Goal: Task Accomplishment & Management: Manage account settings

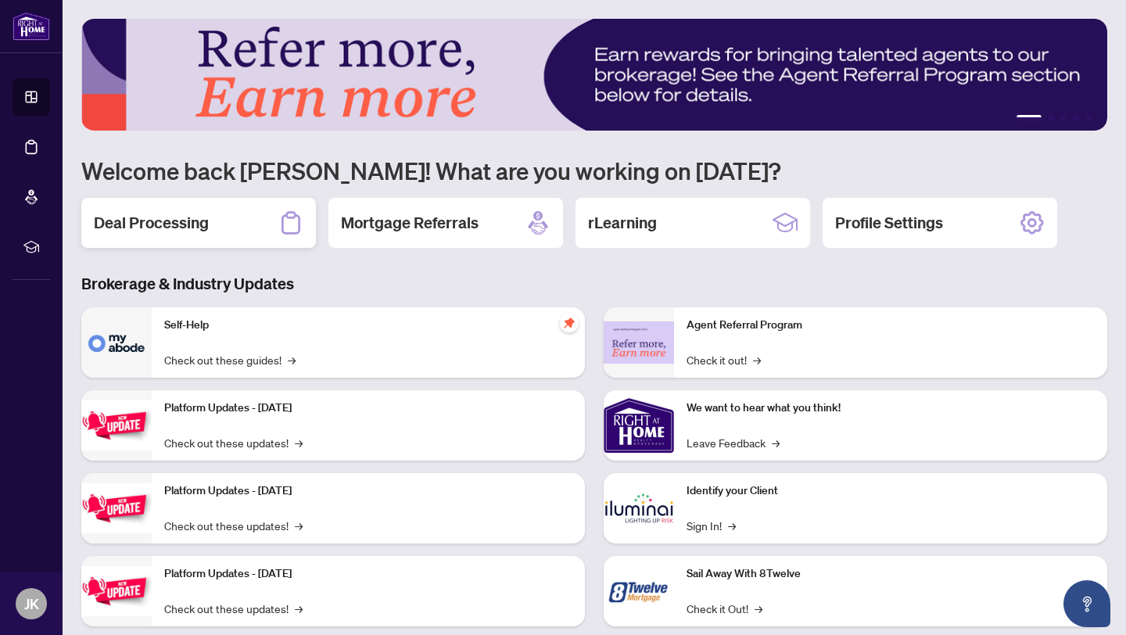
click at [196, 212] on h2 "Deal Processing" at bounding box center [151, 223] width 115 height 22
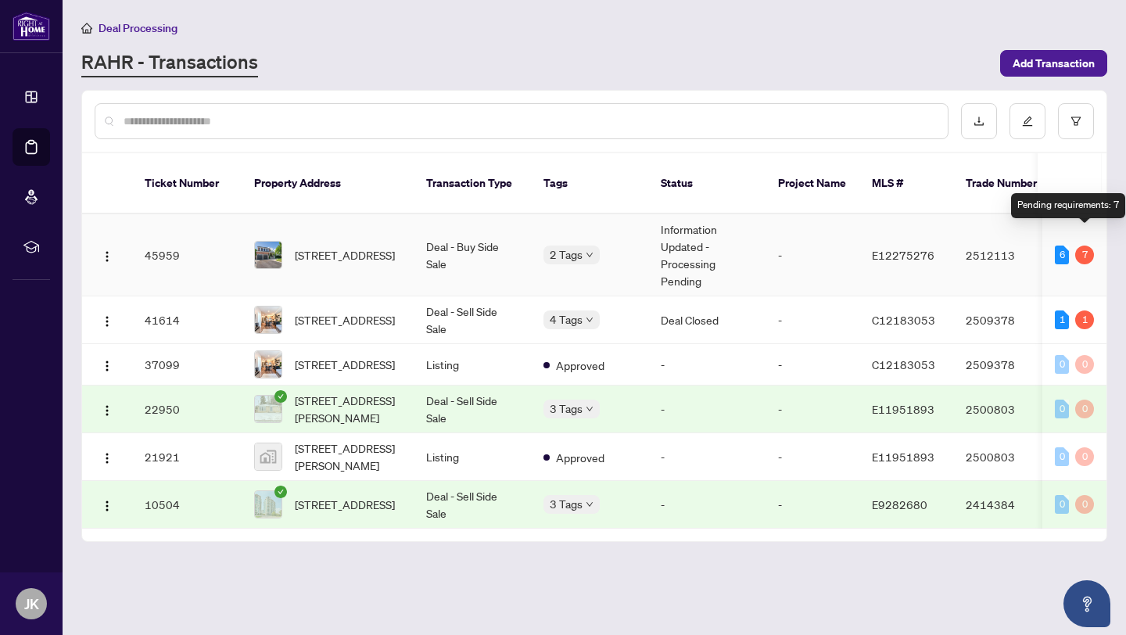
click at [1087, 245] on div "7" at bounding box center [1084, 254] width 19 height 19
click at [1054, 245] on div "6" at bounding box center [1061, 254] width 14 height 19
click at [460, 231] on td "Deal - Buy Side Sale" at bounding box center [472, 255] width 117 height 82
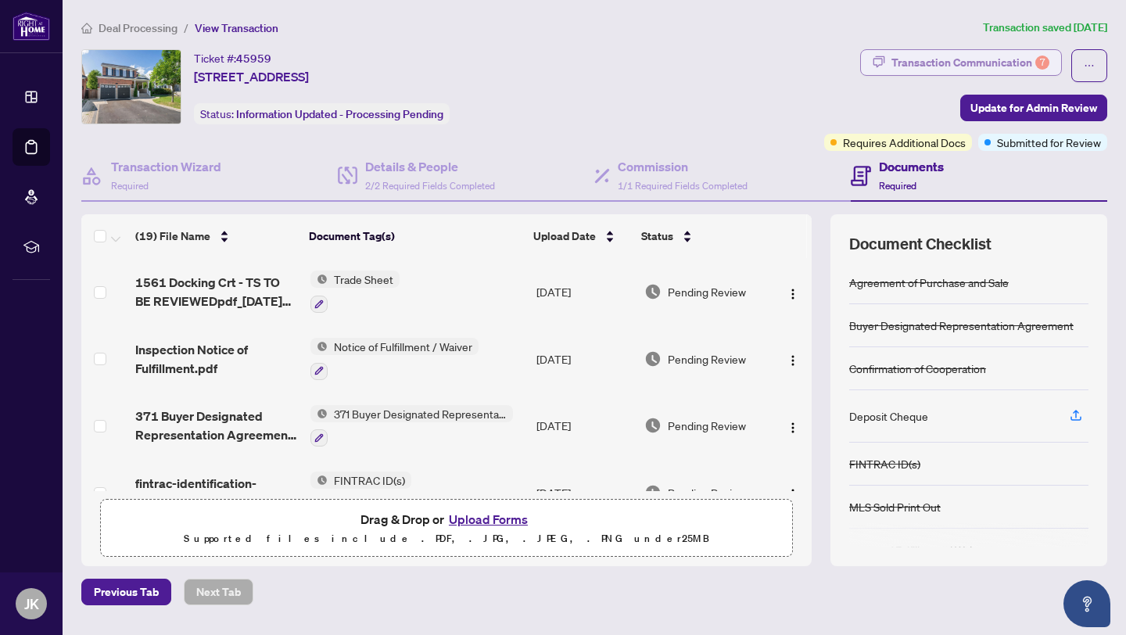
click at [914, 59] on div "Transaction Communication 7" at bounding box center [970, 62] width 158 height 25
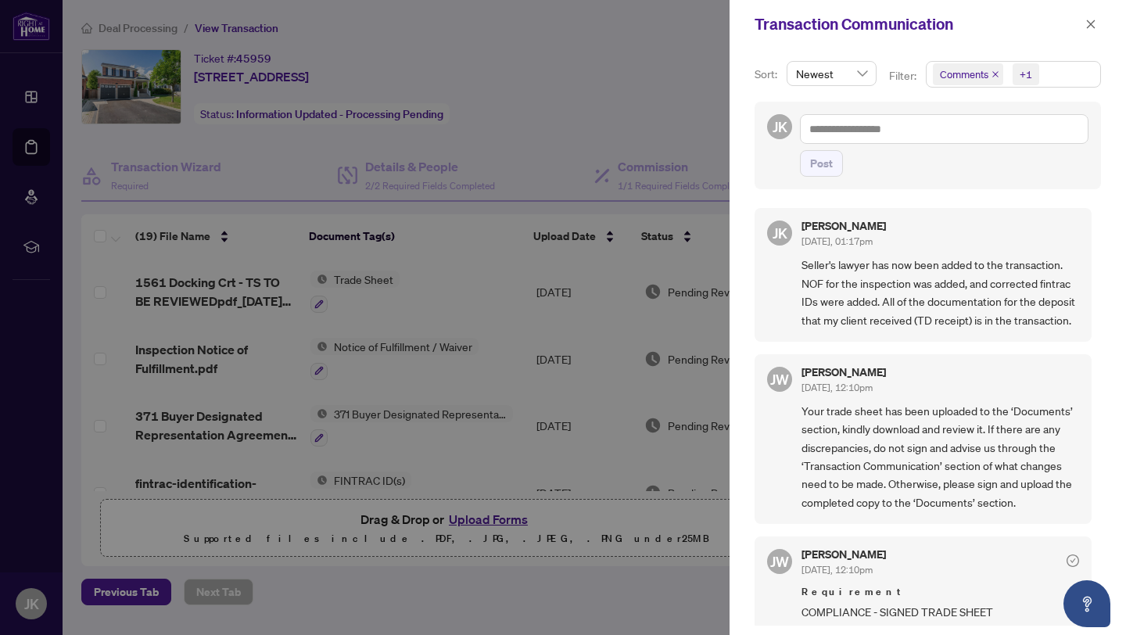
click at [872, 281] on span "Seller's lawyer has now been added to the transaction. NOF for the inspection w…" at bounding box center [939, 292] width 277 height 73
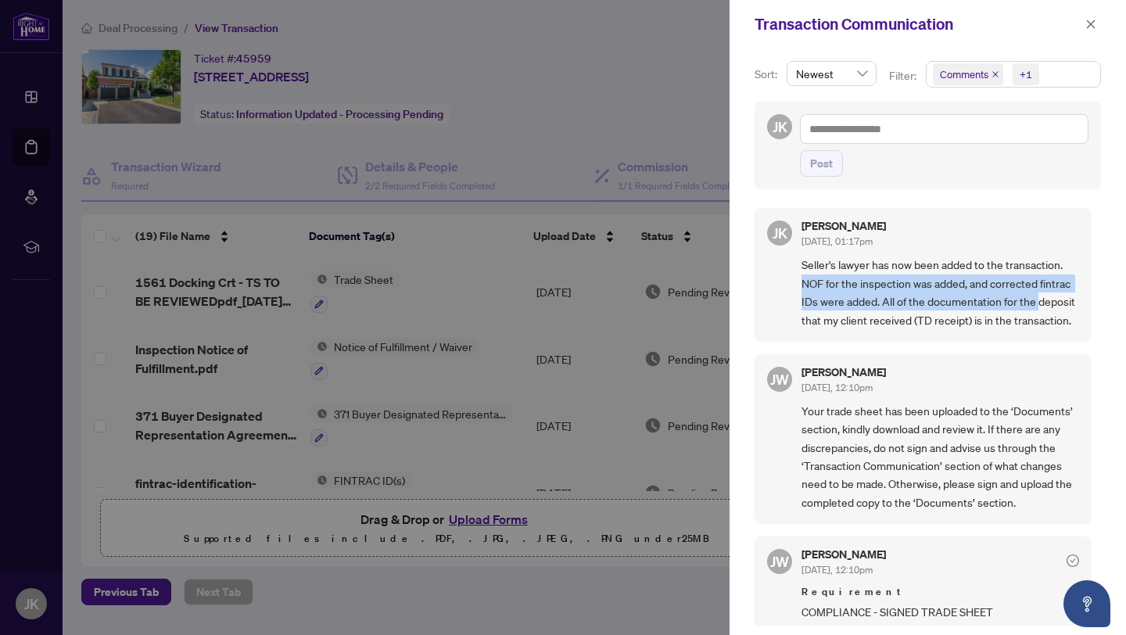
drag, startPoint x: 1097, startPoint y: 270, endPoint x: 1087, endPoint y: 294, distance: 26.0
click at [1087, 294] on div "Sort: Newest Filter: Comments +1 JK Post JK Justin Kotsopoulos Aug/07/2025, 01:…" at bounding box center [927, 341] width 396 height 586
click at [1093, 26] on icon "close" at bounding box center [1090, 24] width 11 height 11
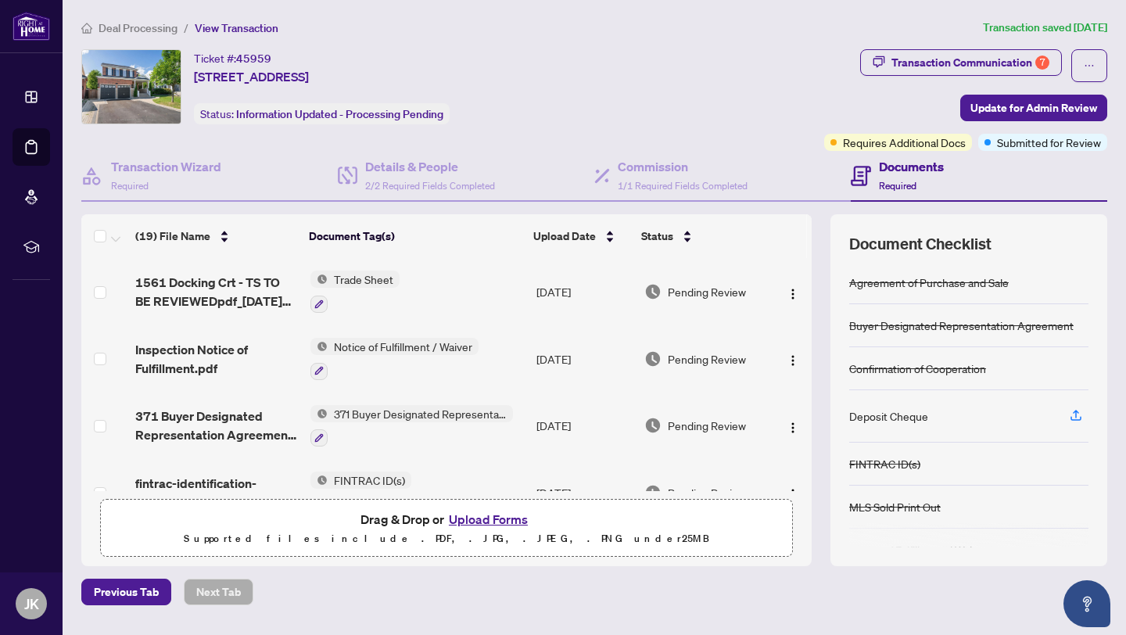
click at [135, 29] on span "Deal Processing" at bounding box center [137, 28] width 79 height 14
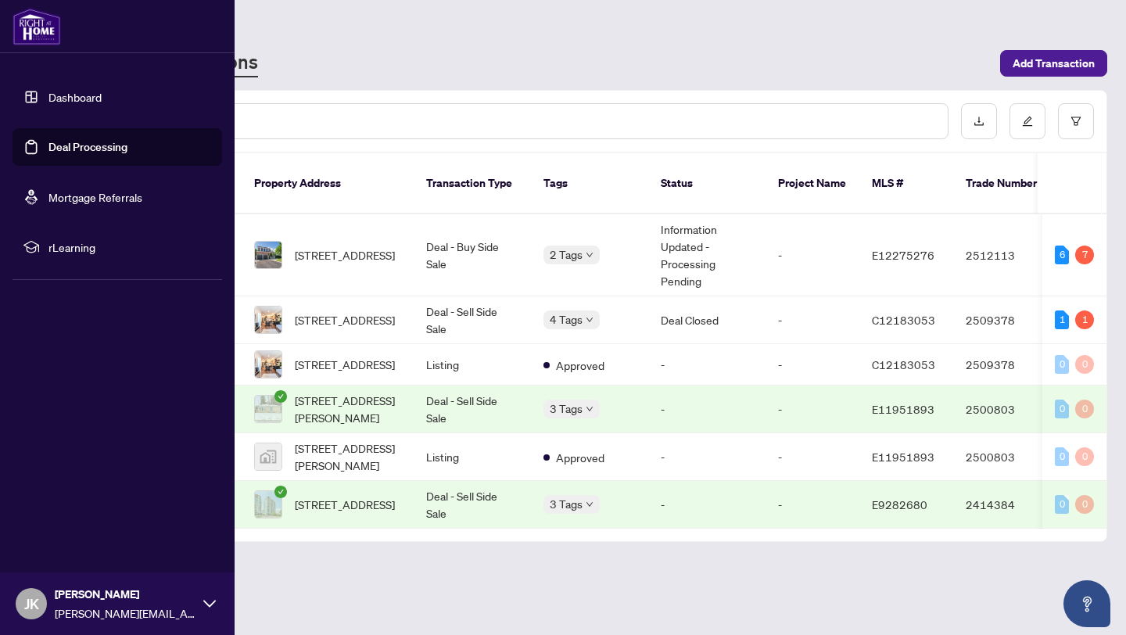
click at [65, 98] on link "Dashboard" at bounding box center [74, 97] width 53 height 14
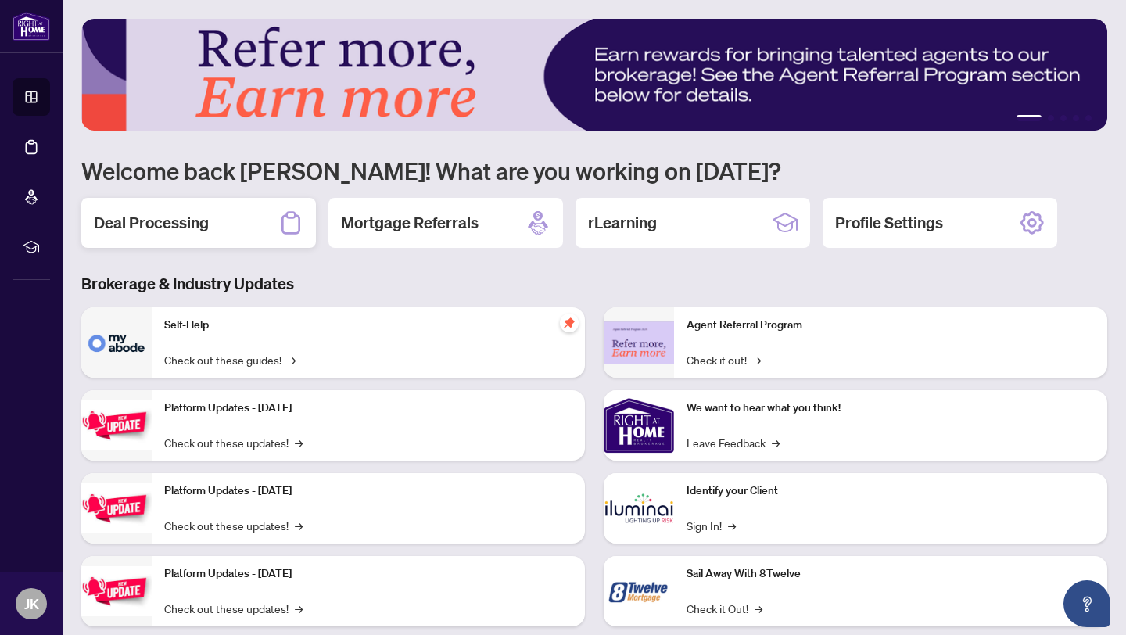
click at [213, 219] on div "Deal Processing" at bounding box center [198, 223] width 235 height 50
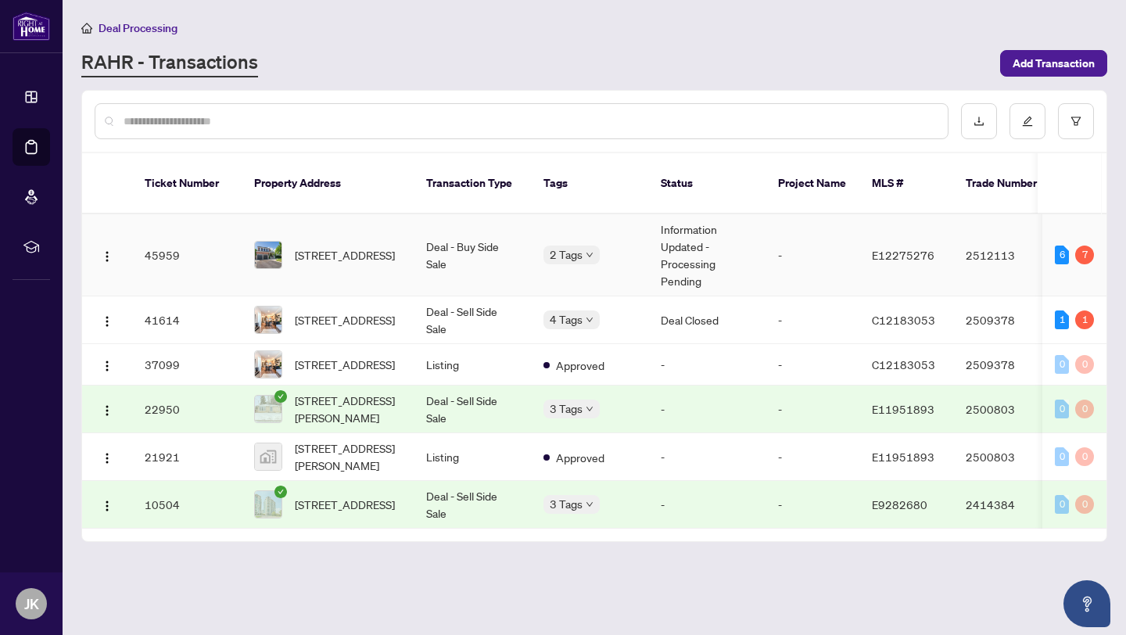
click at [836, 239] on td "-" at bounding box center [812, 255] width 94 height 82
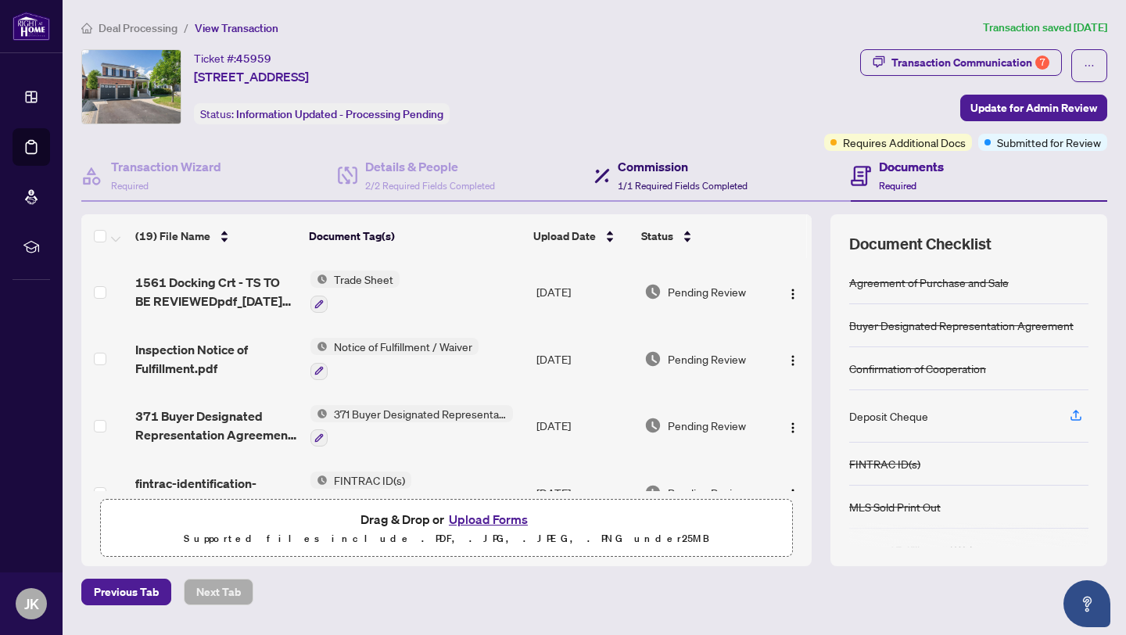
click at [677, 172] on h4 "Commission" at bounding box center [683, 166] width 130 height 19
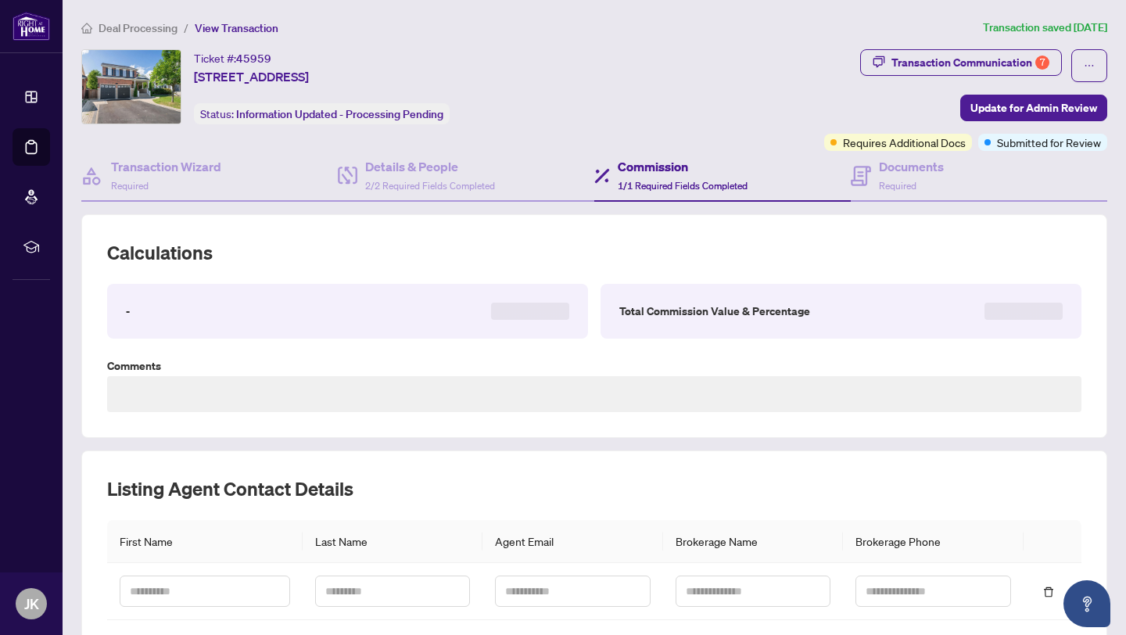
type textarea "**********"
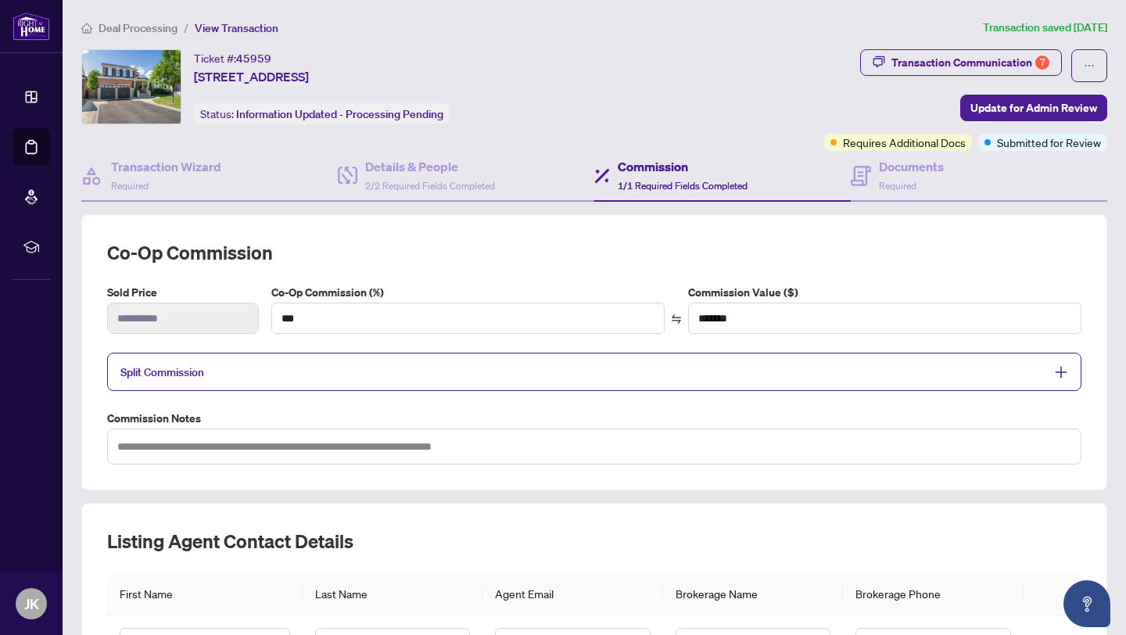
click at [1018, 242] on h2 "Co-op Commission" at bounding box center [594, 252] width 974 height 25
